Goal: Task Accomplishment & Management: Use online tool/utility

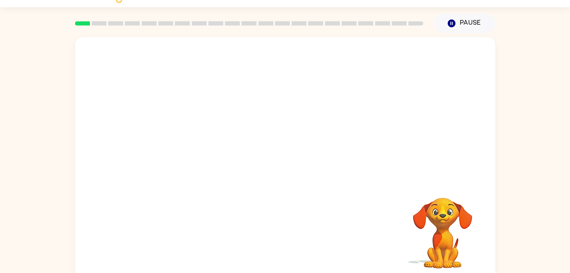
scroll to position [26, 0]
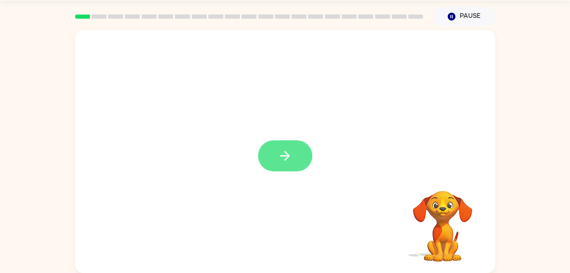
click at [285, 161] on icon "button" at bounding box center [285, 155] width 15 height 15
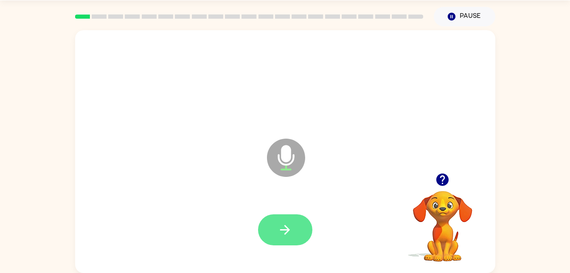
click at [287, 219] on button "button" at bounding box center [285, 229] width 54 height 31
click at [290, 248] on div at bounding box center [285, 230] width 403 height 70
click at [299, 234] on button "button" at bounding box center [285, 229] width 54 height 31
click at [275, 225] on button "button" at bounding box center [285, 229] width 54 height 31
click at [275, 227] on button "button" at bounding box center [285, 229] width 54 height 31
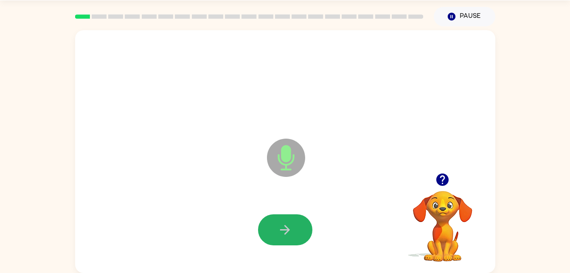
click at [275, 227] on button "button" at bounding box center [285, 229] width 54 height 31
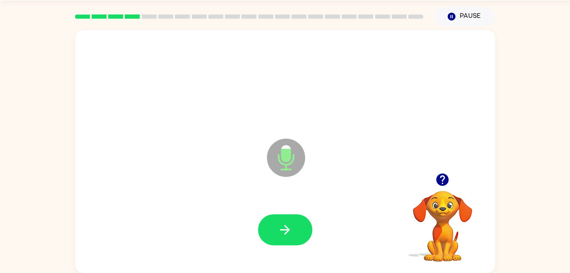
click at [275, 227] on button "button" at bounding box center [285, 229] width 54 height 31
click at [274, 227] on button "button" at bounding box center [285, 229] width 54 height 31
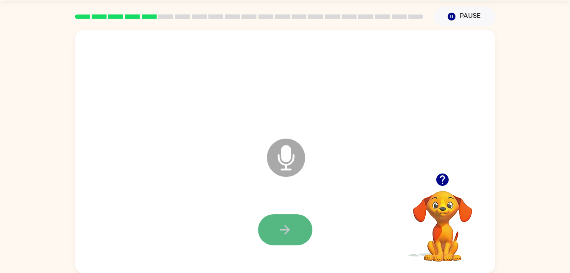
drag, startPoint x: 274, startPoint y: 227, endPoint x: 278, endPoint y: 239, distance: 12.5
click at [278, 239] on button "button" at bounding box center [285, 229] width 54 height 31
click at [278, 240] on button "button" at bounding box center [285, 229] width 54 height 31
click at [443, 180] on icon "button" at bounding box center [442, 179] width 15 height 15
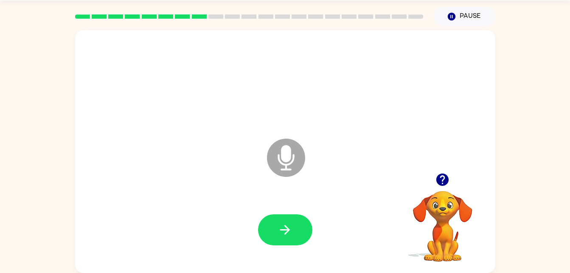
click at [441, 184] on icon "button" at bounding box center [443, 179] width 12 height 12
drag, startPoint x: 290, startPoint y: 217, endPoint x: 286, endPoint y: 229, distance: 12.4
click at [286, 229] on button "button" at bounding box center [285, 229] width 54 height 31
click at [286, 229] on icon "button" at bounding box center [285, 230] width 10 height 10
click at [284, 237] on button "button" at bounding box center [285, 229] width 54 height 31
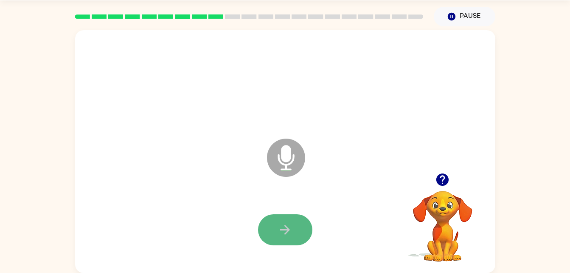
click at [284, 234] on icon "button" at bounding box center [285, 229] width 15 height 15
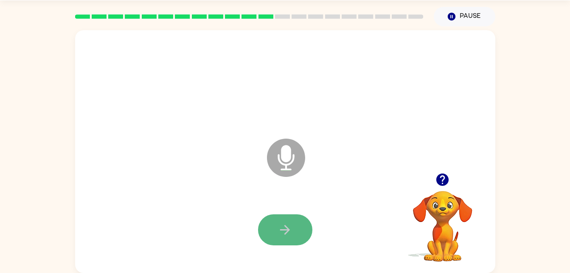
click at [285, 232] on icon "button" at bounding box center [285, 229] width 15 height 15
click at [286, 233] on icon "button" at bounding box center [285, 230] width 10 height 10
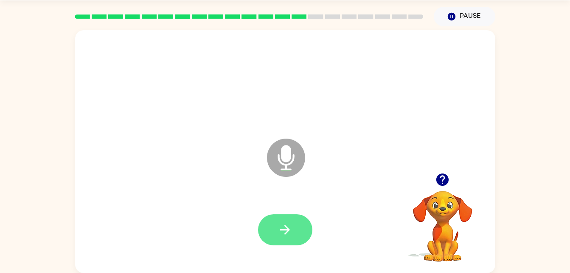
click at [286, 236] on icon "button" at bounding box center [285, 229] width 15 height 15
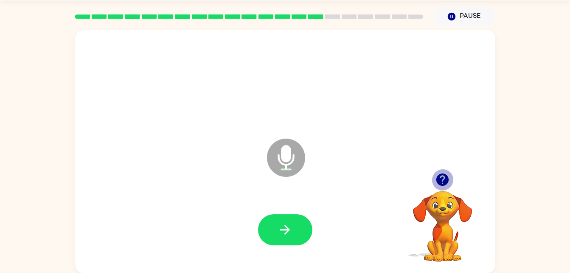
click at [437, 175] on icon "button" at bounding box center [442, 179] width 15 height 15
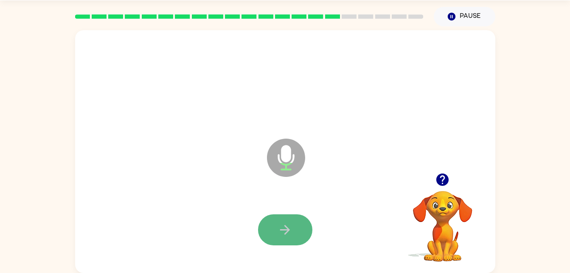
click at [290, 221] on button "button" at bounding box center [285, 229] width 54 height 31
click at [288, 227] on icon "button" at bounding box center [285, 229] width 15 height 15
click at [287, 228] on icon "button" at bounding box center [285, 229] width 15 height 15
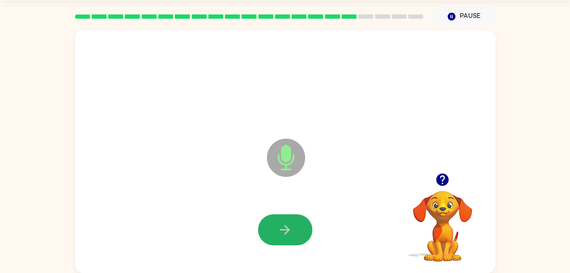
click at [287, 228] on icon "button" at bounding box center [285, 229] width 15 height 15
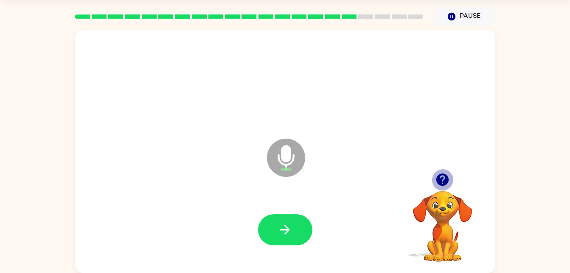
click at [445, 177] on icon "button" at bounding box center [443, 179] width 12 height 12
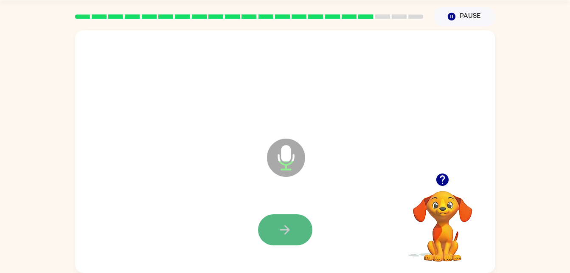
click at [293, 218] on button "button" at bounding box center [285, 229] width 54 height 31
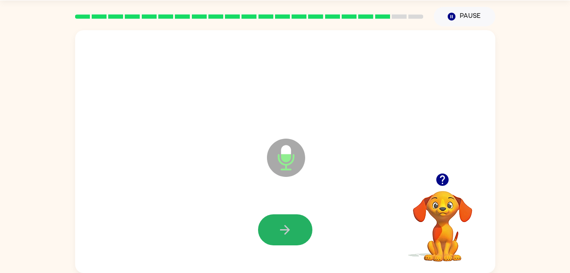
click at [293, 218] on button "button" at bounding box center [285, 229] width 54 height 31
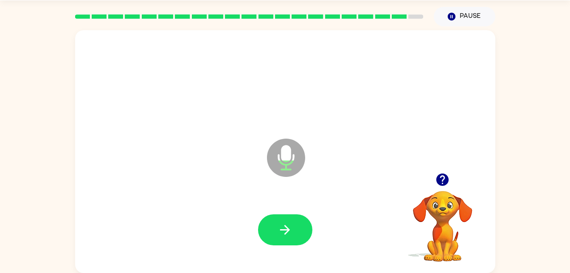
click at [293, 218] on button "button" at bounding box center [285, 229] width 54 height 31
